Goal: Information Seeking & Learning: Learn about a topic

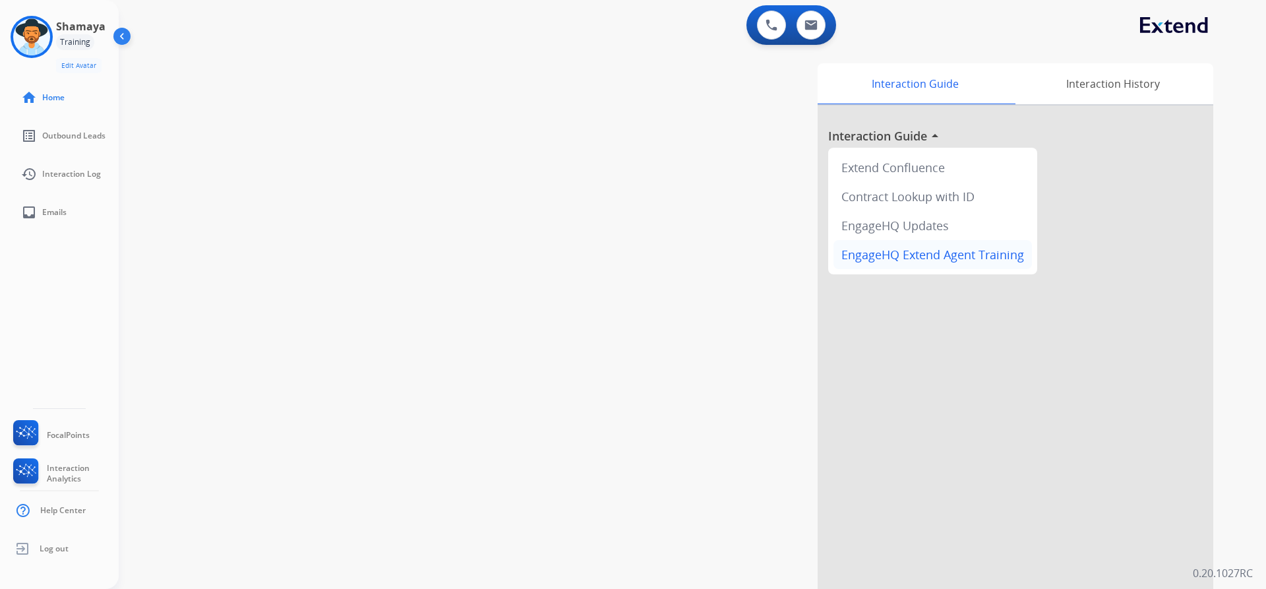
click at [1031, 253] on div "EngageHQ Extend Agent Training" at bounding box center [932, 254] width 198 height 29
